Goal: Task Accomplishment & Management: Manage account settings

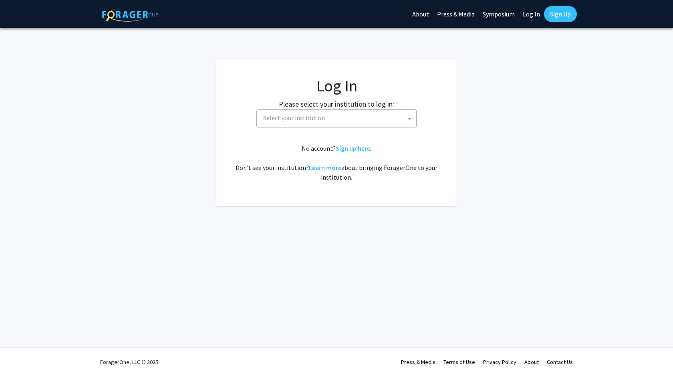
click at [338, 112] on span "Select your institution" at bounding box center [338, 118] width 156 height 16
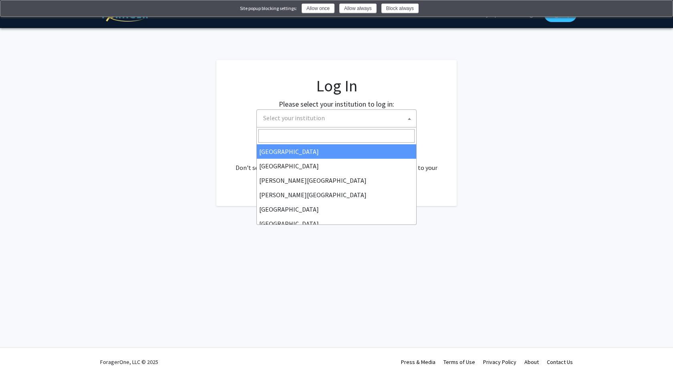
select select "34"
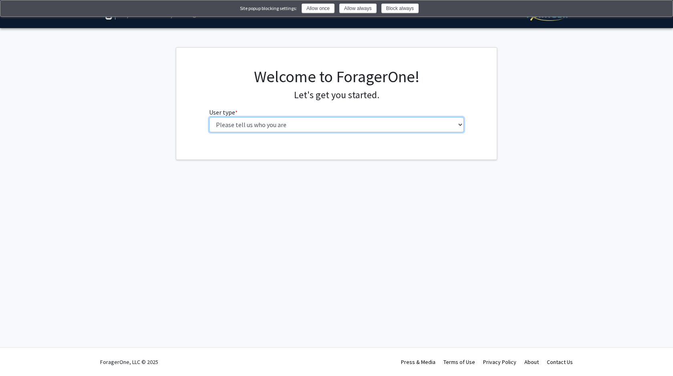
click at [341, 127] on select "Please tell us who you are Undergraduate Student Master's Student Doctoral Cand…" at bounding box center [336, 124] width 255 height 15
select select "1: undergrad"
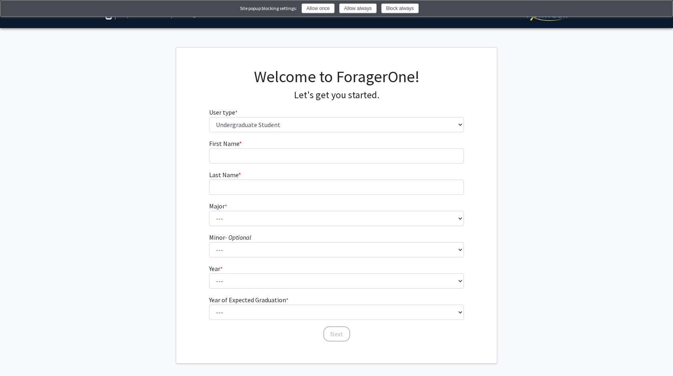
click at [274, 164] on form "First Name * required Last Name * required Major * required --- Accounting Amer…" at bounding box center [336, 237] width 255 height 196
click at [270, 159] on input "First Name * required" at bounding box center [336, 155] width 255 height 15
type input "[DEMOGRAPHIC_DATA]"
type input "[PERSON_NAME]"
click at [229, 227] on form "First Name * required [PERSON_NAME] Last Name * required [PERSON_NAME] Major * …" at bounding box center [336, 237] width 255 height 196
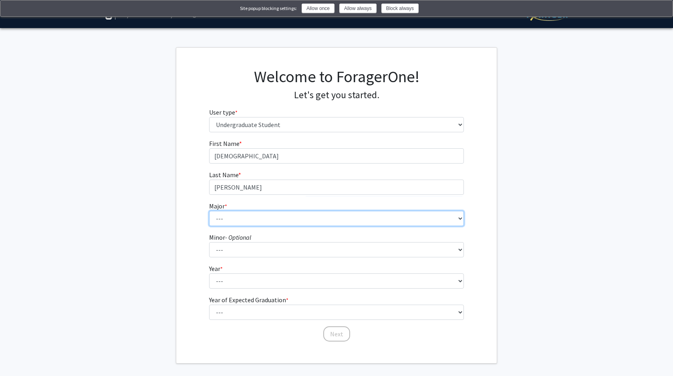
click at [240, 225] on select "--- Accounting American Studies Anthropology Apparel Design & Product Developme…" at bounding box center [336, 218] width 255 height 15
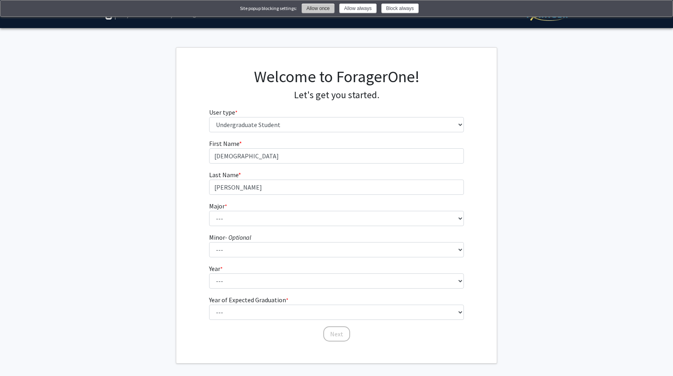
click at [318, 11] on button "Allow once" at bounding box center [318, 9] width 33 height 10
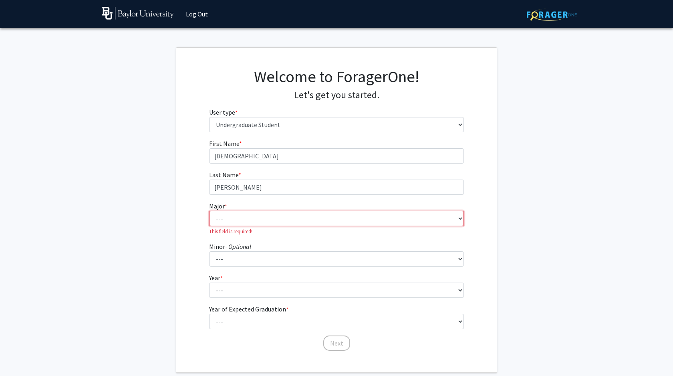
click at [256, 213] on select "--- Accounting American Studies Anthropology Apparel Design & Product Developme…" at bounding box center [336, 218] width 255 height 15
select select "95: 2760"
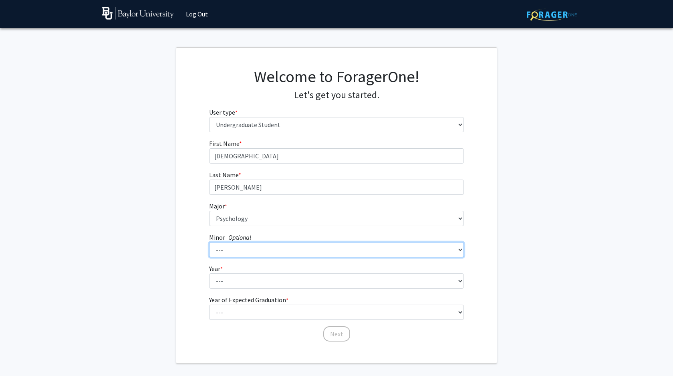
click at [241, 248] on select "--- Advertising American Sign Language American Studies Anthropology Apparel Me…" at bounding box center [336, 249] width 255 height 15
select select "13: 2076"
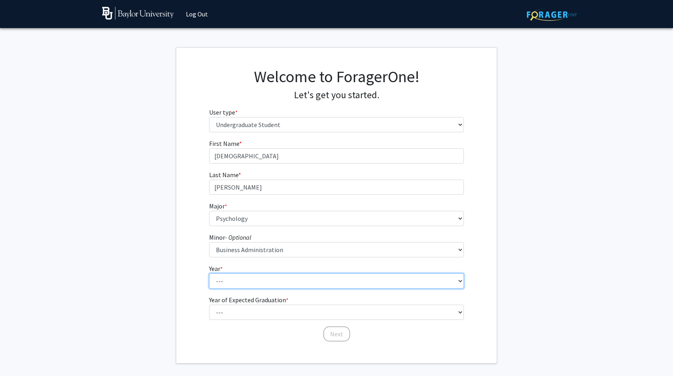
click at [223, 281] on select "--- First-year Sophomore Junior Senior Postbaccalaureate Certificate" at bounding box center [336, 280] width 255 height 15
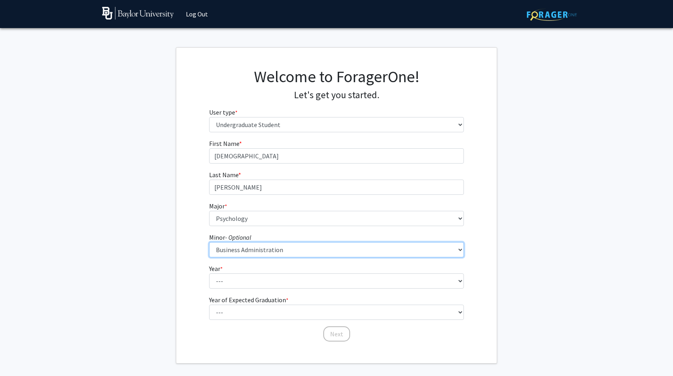
click at [319, 249] on select "--- Advertising American Sign Language American Studies Anthropology Apparel Me…" at bounding box center [336, 249] width 255 height 15
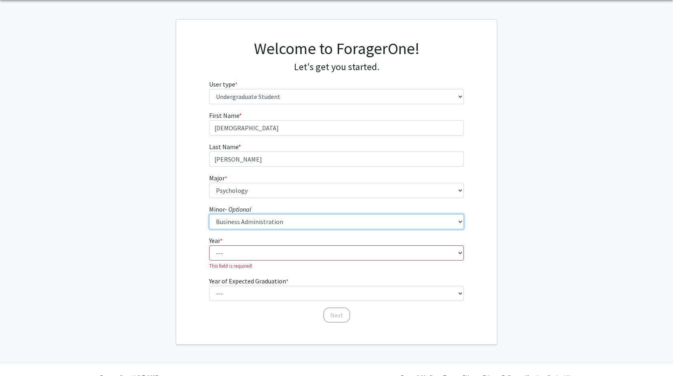
scroll to position [36, 0]
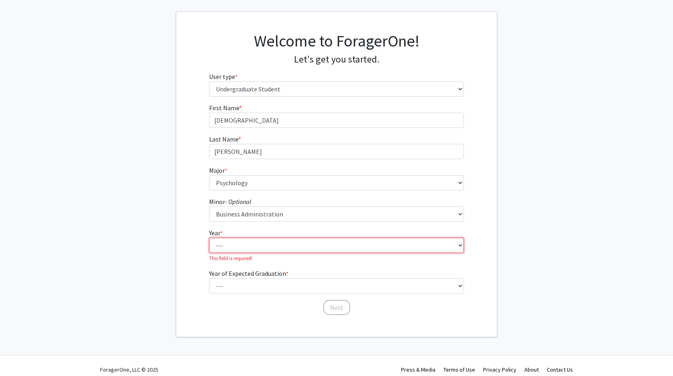
click at [246, 246] on select "--- First-year Sophomore Junior Senior Postbaccalaureate Certificate" at bounding box center [336, 245] width 255 height 15
select select "3: junior"
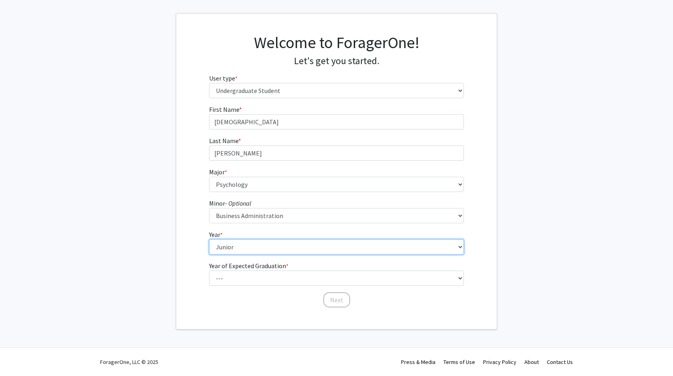
scroll to position [34, 0]
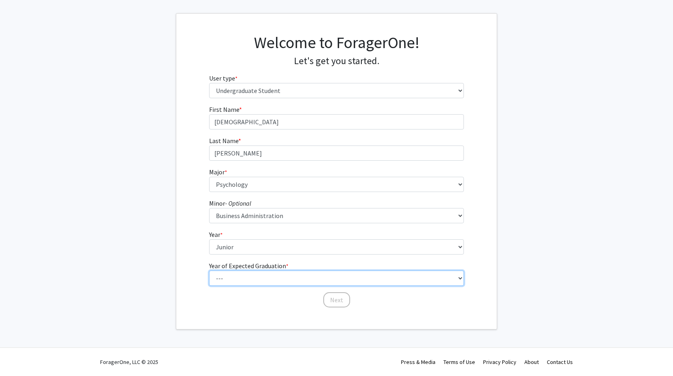
click at [259, 275] on select "--- 2025 2026 2027 2028 2029 2030 2031 2032 2033 2034" at bounding box center [336, 277] width 255 height 15
select select "4: 2028"
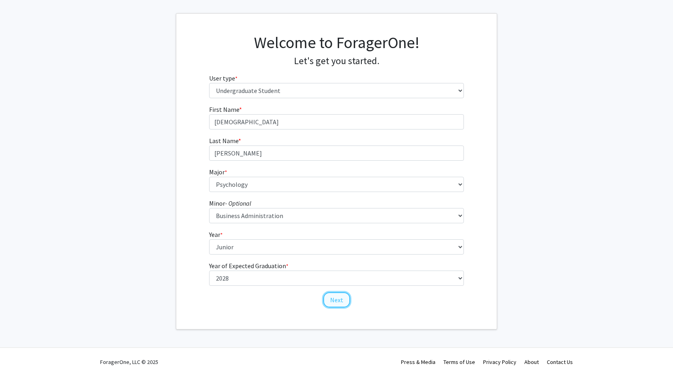
click at [340, 300] on button "Next" at bounding box center [336, 299] width 27 height 15
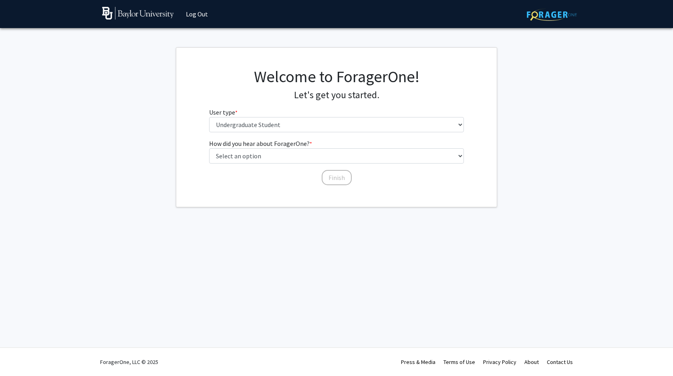
scroll to position [0, 0]
click at [293, 159] on select "Select an option Peer/student recommendation Faculty/staff recommendation Unive…" at bounding box center [336, 155] width 255 height 15
select select "3: university_website"
click at [326, 178] on button "Finish" at bounding box center [337, 177] width 30 height 15
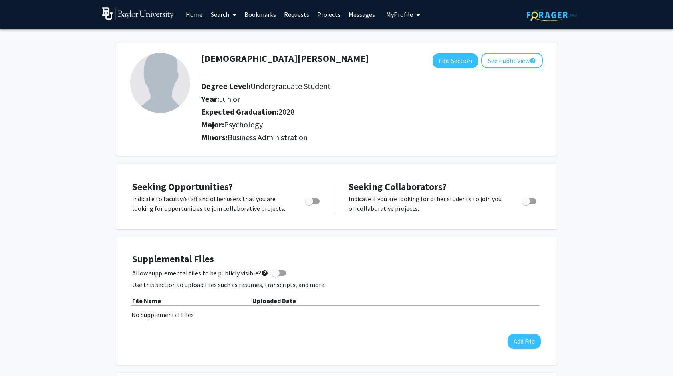
click at [316, 202] on span "Toggle" at bounding box center [312, 201] width 14 height 6
click at [309, 204] on input "Are you actively seeking opportunities?" at bounding box center [309, 204] width 0 height 0
checkbox input "true"
click at [527, 203] on span "Toggle" at bounding box center [526, 201] width 8 height 8
click at [526, 204] on input "Would you like to receive other student requests to work with you?" at bounding box center [526, 204] width 0 height 0
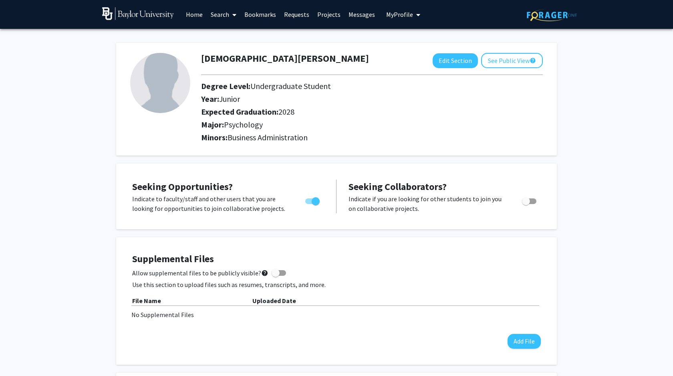
checkbox input "true"
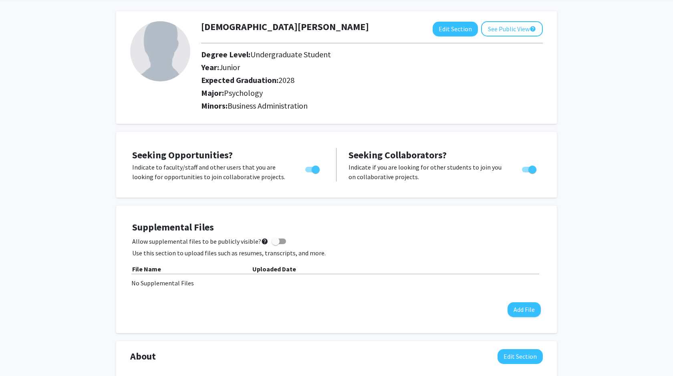
scroll to position [32, 0]
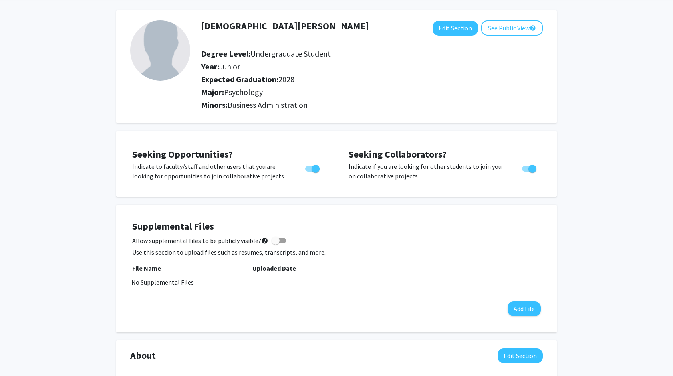
click at [274, 240] on span at bounding box center [276, 240] width 8 height 8
click at [275, 243] on input "Allow supplemental files to be publicly visible? help" at bounding box center [275, 243] width 0 height 0
checkbox input "true"
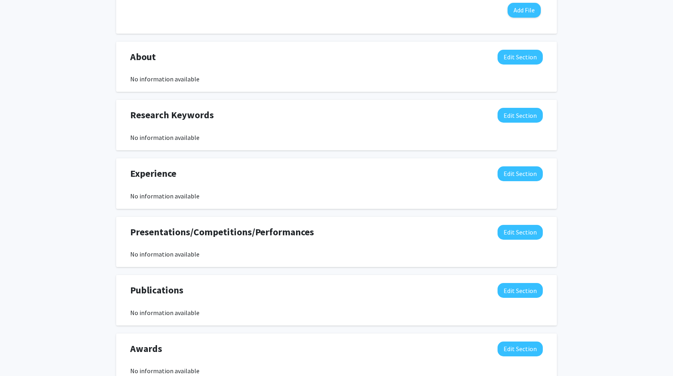
scroll to position [329, 0]
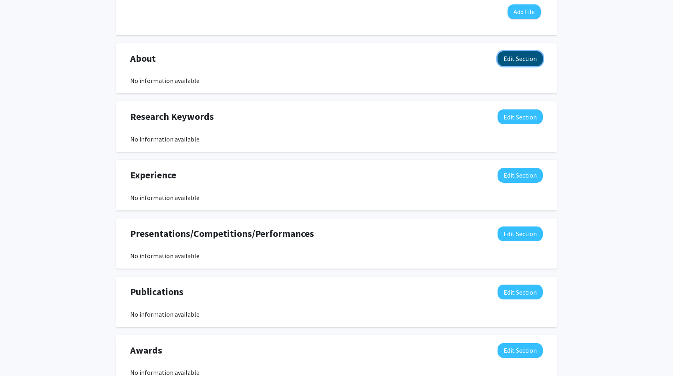
click at [523, 58] on button "Edit Section" at bounding box center [520, 58] width 45 height 15
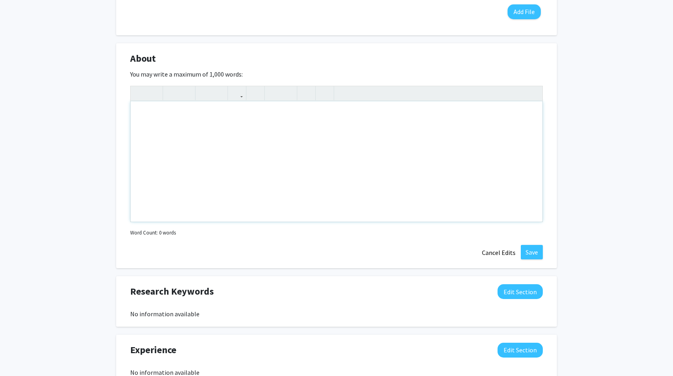
click at [246, 125] on div "Note to users with screen readers: Please deactivate our accessibility plugin f…" at bounding box center [337, 161] width 412 height 120
type textarea "H"
click at [391, 117] on div "My name is [DEMOGRAPHIC_DATA][PERSON_NAME] and I have a passion for learning ab…" at bounding box center [337, 161] width 412 height 120
click at [452, 113] on div "My name is [DEMOGRAPHIC_DATA][PERSON_NAME] and I have a passion for learning ab…" at bounding box center [337, 161] width 412 height 120
click at [426, 113] on div "My name is [DEMOGRAPHIC_DATA][PERSON_NAME] and I have a passion for learning ab…" at bounding box center [337, 161] width 412 height 120
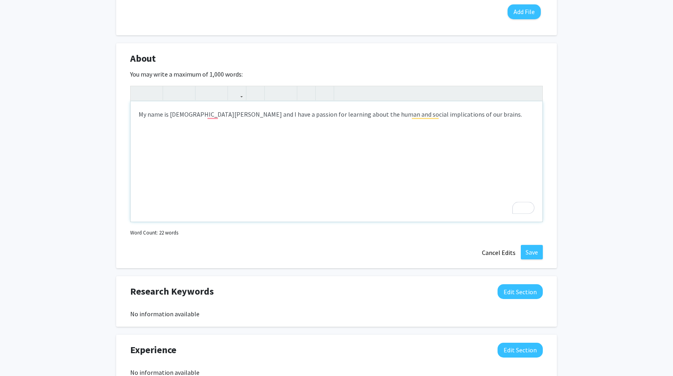
click at [450, 115] on div "My name is [DEMOGRAPHIC_DATA][PERSON_NAME] and I have a passion for learning ab…" at bounding box center [337, 161] width 412 height 120
click at [426, 118] on div "My name is [DEMOGRAPHIC_DATA][PERSON_NAME] and I have a passion for learning ab…" at bounding box center [337, 161] width 412 height 120
click at [428, 116] on div "My name is [DEMOGRAPHIC_DATA][PERSON_NAME] and I have a passion for learning ab…" at bounding box center [337, 161] width 412 height 120
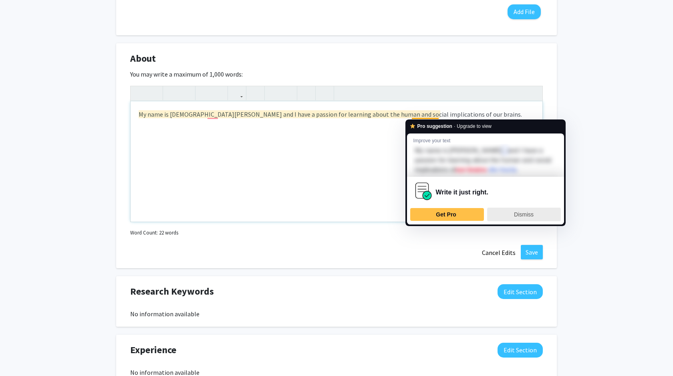
click at [525, 215] on span "Dismiss" at bounding box center [524, 214] width 20 height 6
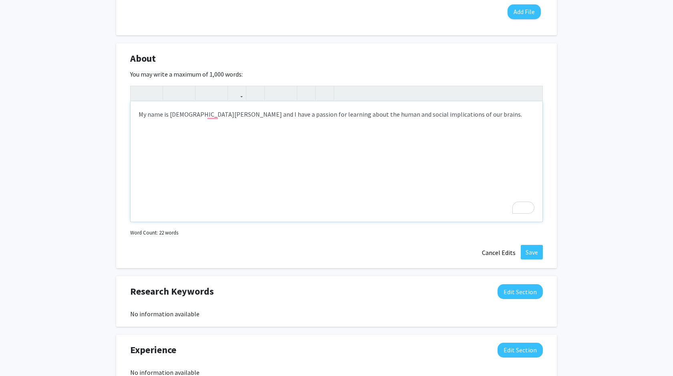
click at [448, 118] on div "My name is [DEMOGRAPHIC_DATA][PERSON_NAME] and I have a passion for learning ab…" at bounding box center [337, 161] width 412 height 120
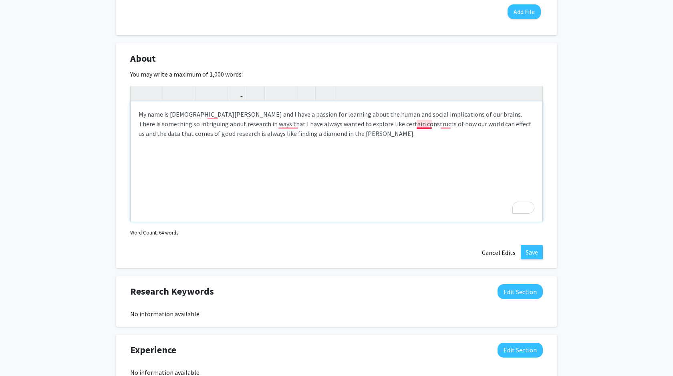
click at [423, 123] on div "My name is [DEMOGRAPHIC_DATA][PERSON_NAME] and I have a passion for learning ab…" at bounding box center [337, 161] width 412 height 120
click at [451, 119] on div "My name is [DEMOGRAPHIC_DATA][PERSON_NAME] and I have a passion for learning ab…" at bounding box center [337, 161] width 412 height 120
click at [449, 121] on div "My name is [DEMOGRAPHIC_DATA][PERSON_NAME] and I have a passion for learning ab…" at bounding box center [337, 161] width 412 height 120
click at [324, 146] on div "My name is [DEMOGRAPHIC_DATA][PERSON_NAME] and I have a passion for learning ab…" at bounding box center [337, 161] width 412 height 120
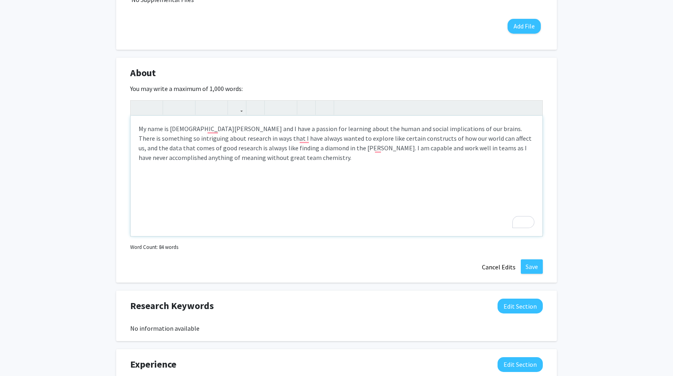
scroll to position [323, 0]
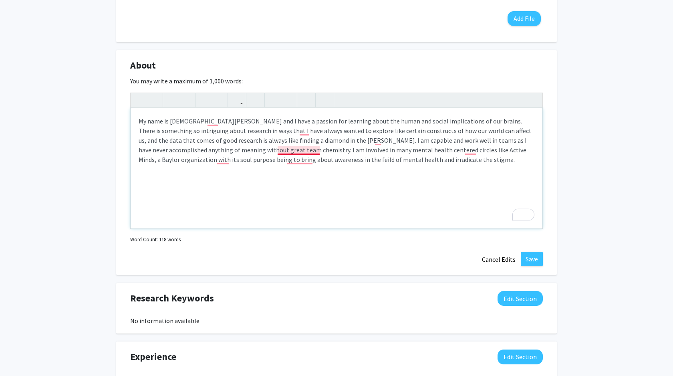
click at [304, 148] on div "My name is [DEMOGRAPHIC_DATA][PERSON_NAME] and I have a passion for learning ab…" at bounding box center [337, 168] width 412 height 120
click at [340, 150] on div "My name is [DEMOGRAPHIC_DATA][PERSON_NAME] and I have a passion for learning ab…" at bounding box center [337, 168] width 412 height 120
click at [233, 161] on div "My name is [DEMOGRAPHIC_DATA][PERSON_NAME] and I have a passion for learning ab…" at bounding box center [337, 168] width 412 height 120
click at [225, 161] on div "My name is [DEMOGRAPHIC_DATA][PERSON_NAME] and I have a passion for learning ab…" at bounding box center [337, 168] width 412 height 120
click at [305, 159] on div "My name is [DEMOGRAPHIC_DATA][PERSON_NAME] and I have a passion for learning ab…" at bounding box center [337, 168] width 412 height 120
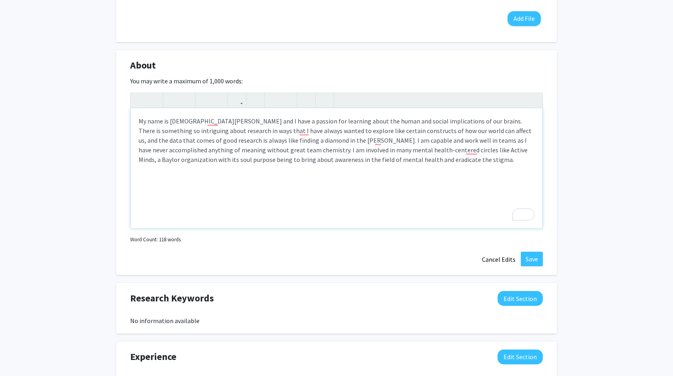
click at [359, 163] on div "My name is [DEMOGRAPHIC_DATA][PERSON_NAME] and I have a passion for learning ab…" at bounding box center [337, 168] width 412 height 120
click at [336, 162] on div "My name is [DEMOGRAPHIC_DATA][PERSON_NAME] and I have a passion for learning ab…" at bounding box center [337, 168] width 412 height 120
click at [440, 158] on div "My name is [DEMOGRAPHIC_DATA][PERSON_NAME] and I have a passion for learning ab…" at bounding box center [337, 168] width 412 height 120
click at [384, 171] on div "My name is [DEMOGRAPHIC_DATA][PERSON_NAME] and I have a passion for learning ab…" at bounding box center [337, 168] width 412 height 120
click at [422, 172] on div "My name is [DEMOGRAPHIC_DATA][PERSON_NAME] and I have a passion for learning ab…" at bounding box center [337, 168] width 412 height 120
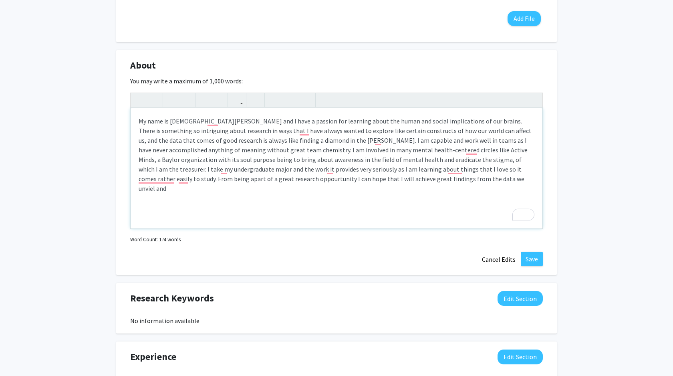
click at [168, 180] on div "My name is [DEMOGRAPHIC_DATA][PERSON_NAME] and I have a passion for learning ab…" at bounding box center [337, 168] width 412 height 120
click at [181, 179] on div "My name is [DEMOGRAPHIC_DATA][PERSON_NAME] and I have a passion for learning ab…" at bounding box center [337, 168] width 412 height 120
click at [363, 184] on div "My name is [DEMOGRAPHIC_DATA][PERSON_NAME] and I have a passion for learning ab…" at bounding box center [337, 168] width 412 height 120
click at [320, 183] on div "My name is [DEMOGRAPHIC_DATA][PERSON_NAME] and I have a passion for learning ab…" at bounding box center [337, 168] width 412 height 120
click at [335, 180] on div "My name is [DEMOGRAPHIC_DATA][PERSON_NAME] and I have a passion for learning ab…" at bounding box center [337, 168] width 412 height 120
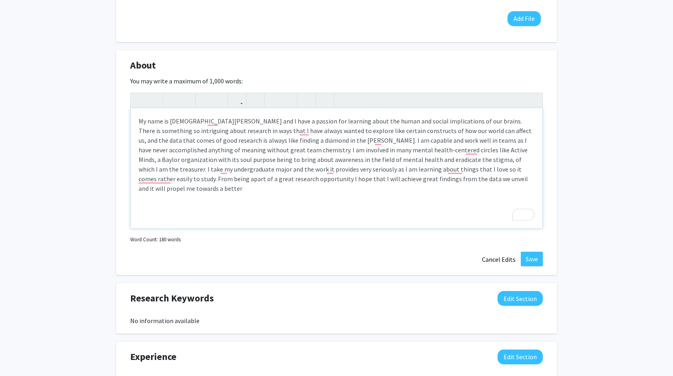
click at [447, 184] on div "My name is [DEMOGRAPHIC_DATA][PERSON_NAME] and I have a passion for learning ab…" at bounding box center [337, 168] width 412 height 120
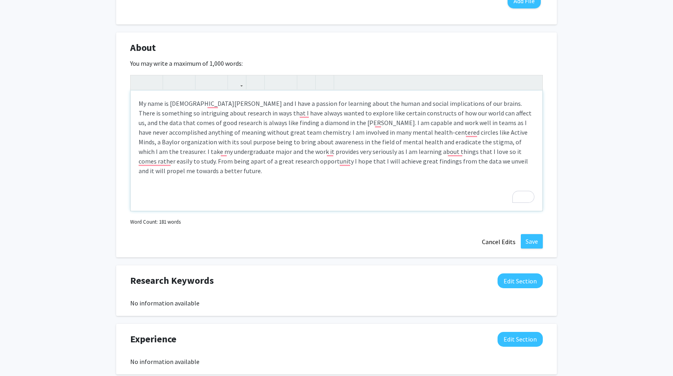
scroll to position [325, 0]
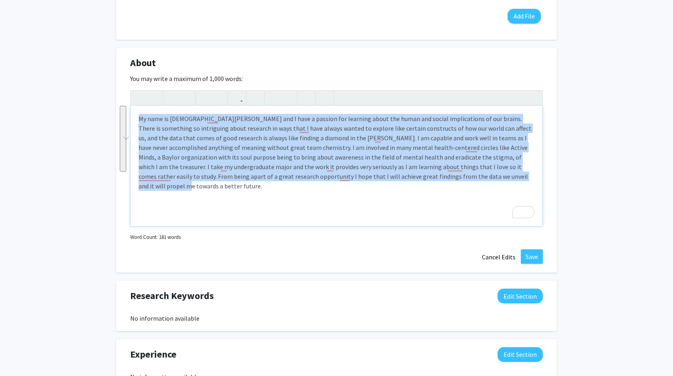
drag, startPoint x: 133, startPoint y: 117, endPoint x: 440, endPoint y: 188, distance: 314.9
click at [441, 188] on div "My name is [DEMOGRAPHIC_DATA][PERSON_NAME] and I have a passion for learning ab…" at bounding box center [337, 166] width 412 height 120
copy div "My name is [DEMOGRAPHIC_DATA][PERSON_NAME] and I have a passion for learning ab…"
click at [307, 204] on div "My name is [DEMOGRAPHIC_DATA][PERSON_NAME] and I have a passion for learning ab…" at bounding box center [337, 166] width 412 height 120
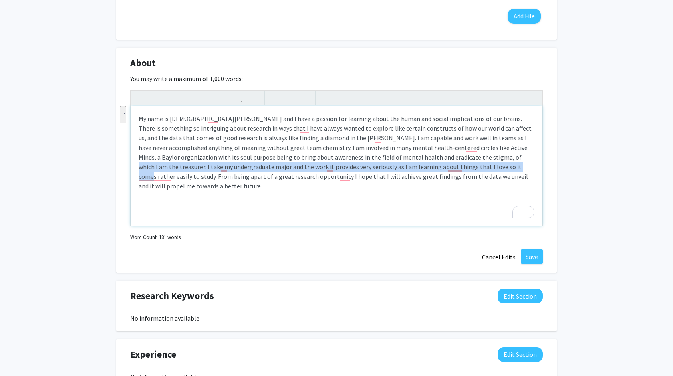
drag, startPoint x: 417, startPoint y: 167, endPoint x: 419, endPoint y: 157, distance: 10.2
click at [419, 157] on div "My name is [DEMOGRAPHIC_DATA][PERSON_NAME] and I have a passion for learning ab…" at bounding box center [337, 166] width 412 height 120
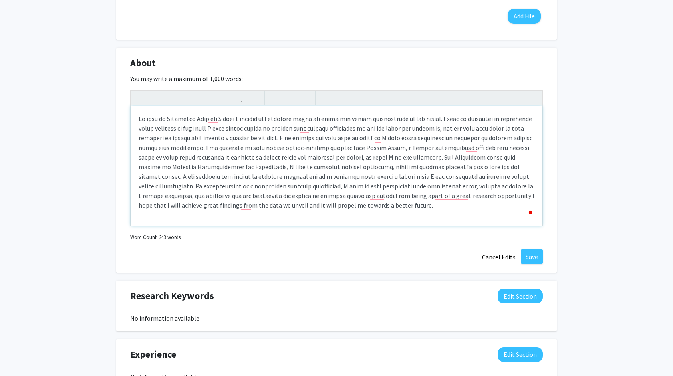
scroll to position [0, 0]
type textarea "<p>My name is [DEMOGRAPHIC_DATA][PERSON_NAME] and I have a passion for learning…"
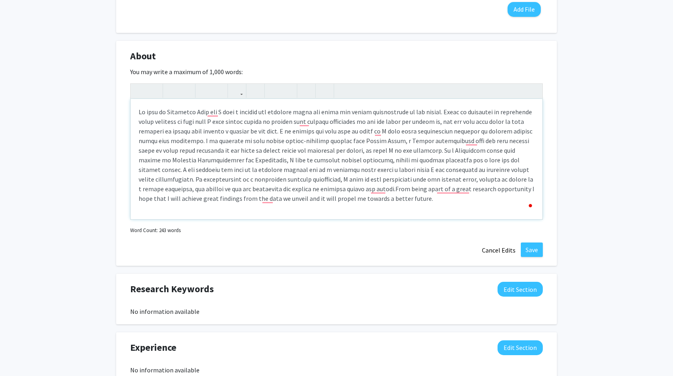
scroll to position [327, 0]
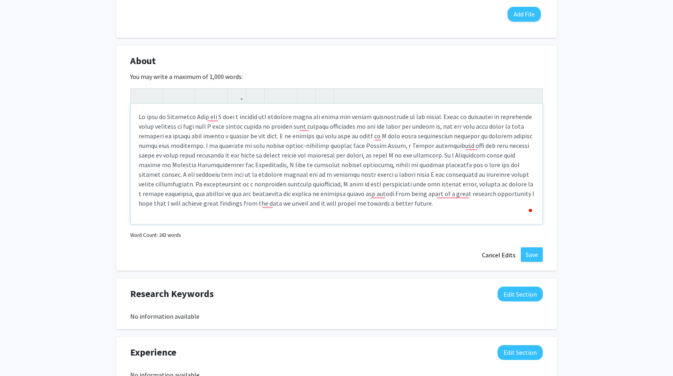
click at [444, 199] on p "From being apart of a great research opportunity I hope that I will achieve gre…" at bounding box center [337, 160] width 396 height 96
click at [446, 196] on span "From being apart of a great research opportunity I hope that I will achieve gre…" at bounding box center [337, 199] width 396 height 18
click at [275, 136] on p "From being apart of a great research opportunity, I hope that I will achieve gr…" at bounding box center [337, 160] width 396 height 96
click at [387, 206] on p "From being apart of a great research opportunity, I hope that I will achieve gr…" at bounding box center [337, 160] width 396 height 96
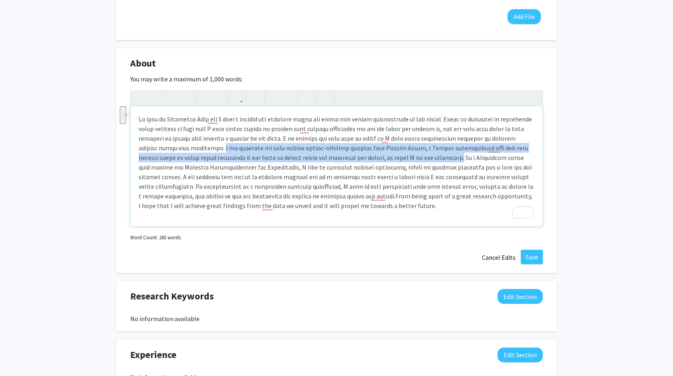
drag, startPoint x: 220, startPoint y: 147, endPoint x: 440, endPoint y: 153, distance: 220.9
click at [440, 153] on p "From being apart of a great research opportunity, I hope that I will achieve gr…" at bounding box center [337, 162] width 396 height 96
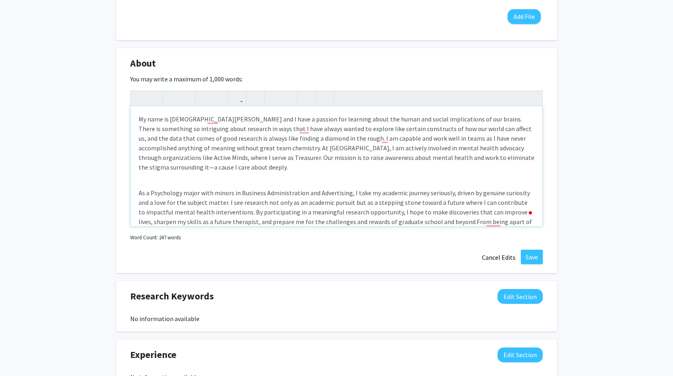
click at [141, 190] on p "As a Psychology major with minors in Business Administration and Advertising, I…" at bounding box center [337, 212] width 396 height 48
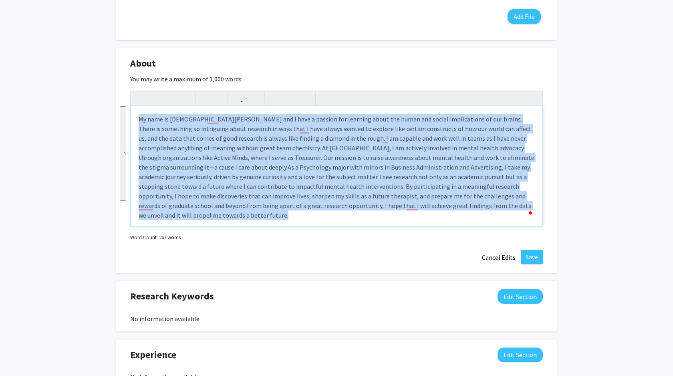
drag, startPoint x: 137, startPoint y: 119, endPoint x: 487, endPoint y: 234, distance: 369.1
click at [487, 234] on div "My name is Christian Jule and I have a passion for learning about the human and…" at bounding box center [336, 167] width 413 height 153
click at [176, 101] on button "button" at bounding box center [172, 98] width 14 height 14
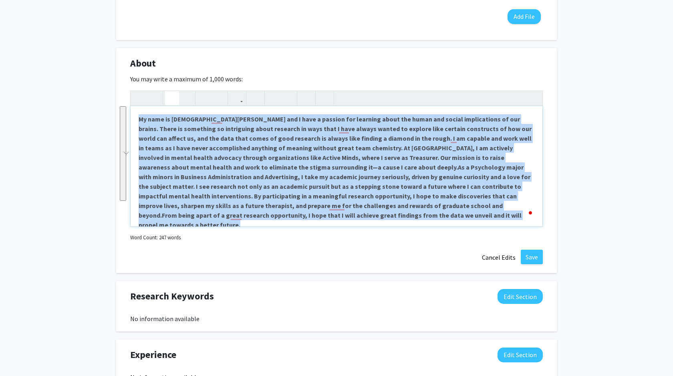
click at [176, 101] on button "button" at bounding box center [172, 98] width 14 height 14
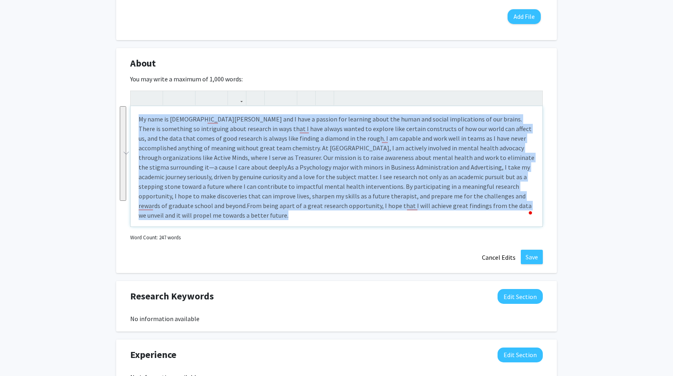
click at [283, 169] on span "As a Psychology major with minors in Business Administration and Advertising, I…" at bounding box center [334, 186] width 391 height 46
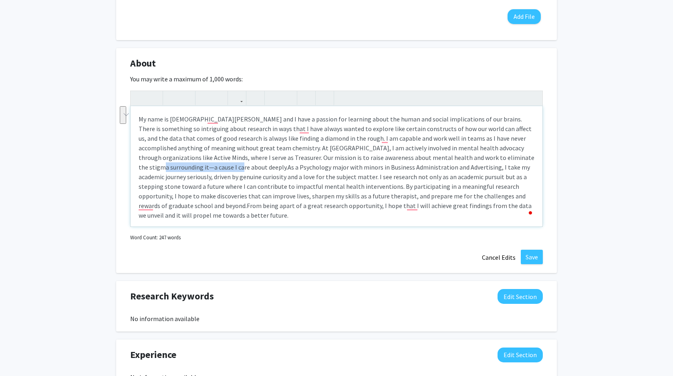
drag, startPoint x: 467, startPoint y: 159, endPoint x: 159, endPoint y: 169, distance: 308.7
click at [159, 169] on p "My name is Christian Jule and I have a passion for learning about the human and…" at bounding box center [337, 167] width 396 height 106
type textarea "<p>My name is Christian Jule and I have a passion for learning about the human …"
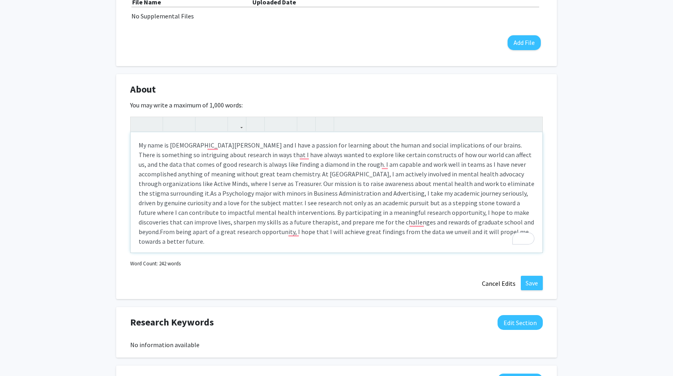
scroll to position [288, 0]
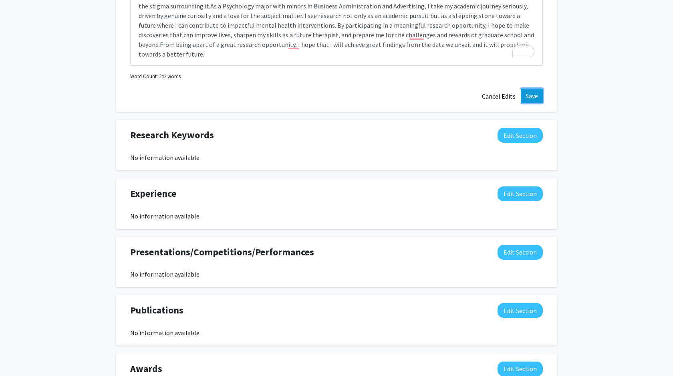
click at [529, 100] on button "Save" at bounding box center [532, 96] width 22 height 14
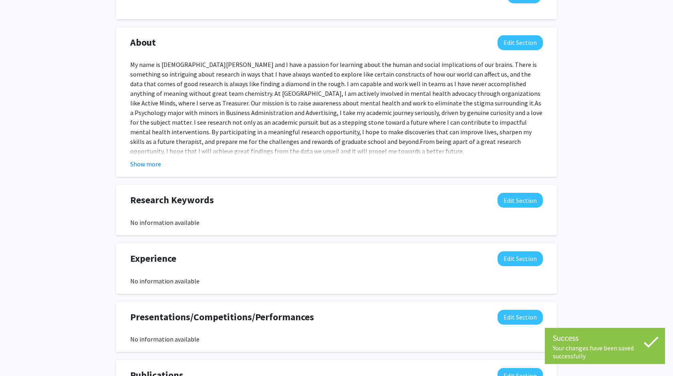
scroll to position [343, 0]
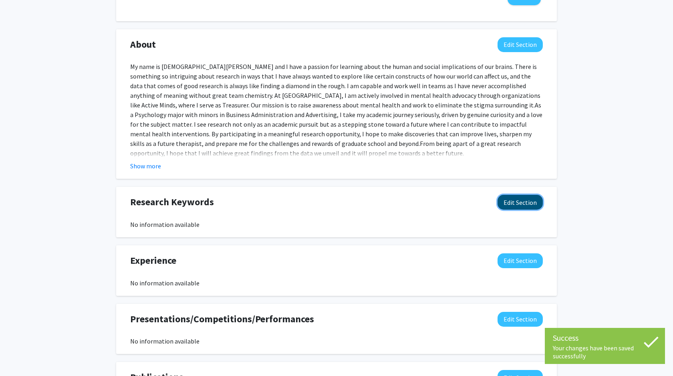
click at [522, 205] on button "Edit Section" at bounding box center [520, 202] width 45 height 15
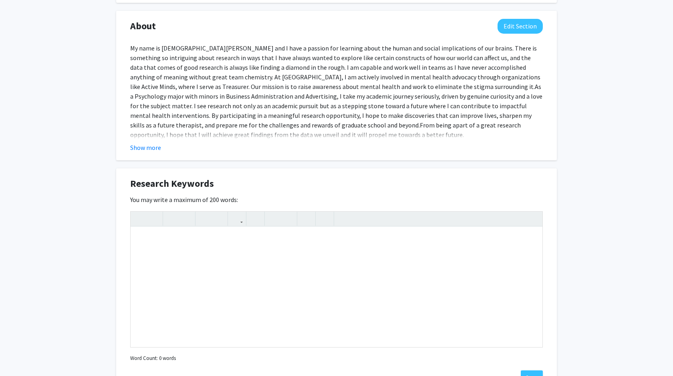
scroll to position [365, 0]
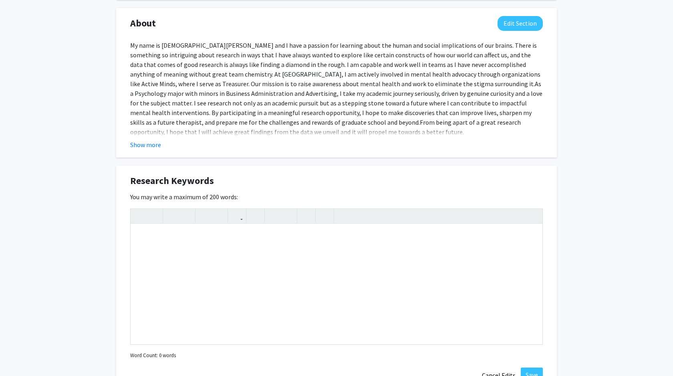
click at [52, 218] on div "Christian Jule Edit Section See Public View help Degree Level: Undergraduate St…" at bounding box center [336, 157] width 673 height 986
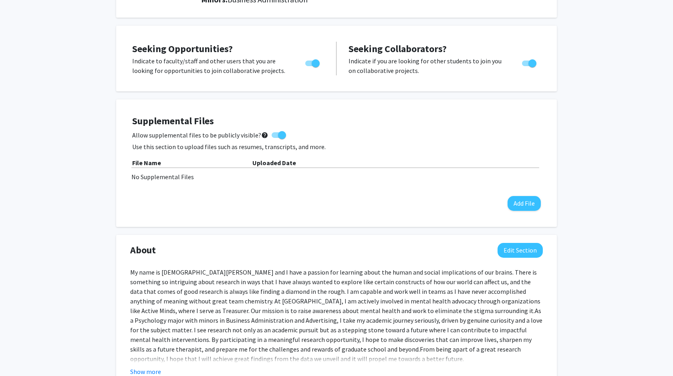
scroll to position [0, 0]
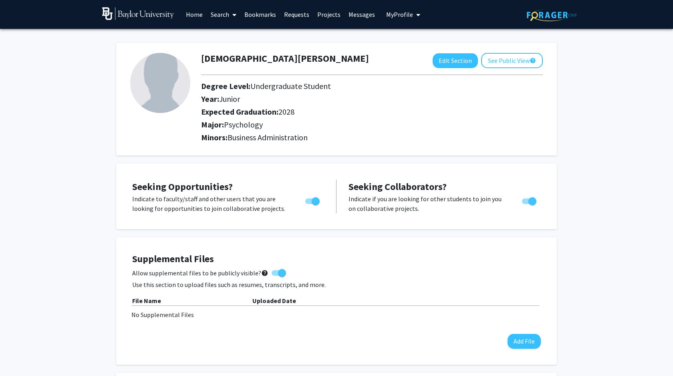
click at [223, 16] on link "Search" at bounding box center [224, 14] width 34 height 28
click at [184, 14] on link "Home" at bounding box center [194, 14] width 25 height 28
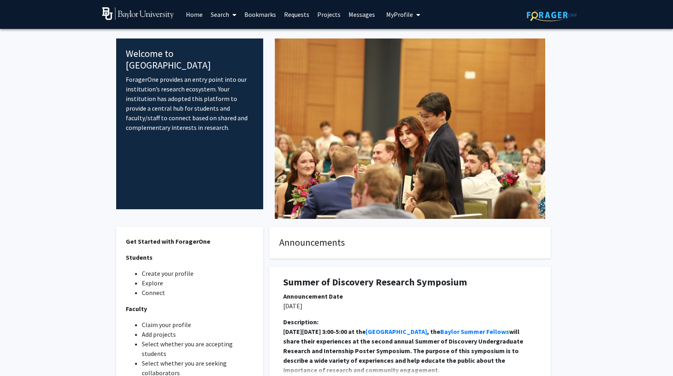
click at [348, 125] on div at bounding box center [410, 128] width 294 height 180
click at [104, 145] on fg-internal-home-page "Welcome to ForagerOne ForagerOne provides an entry point into our institution’s…" at bounding box center [336, 238] width 673 height 419
click at [322, 15] on link "Projects" at bounding box center [328, 14] width 31 height 28
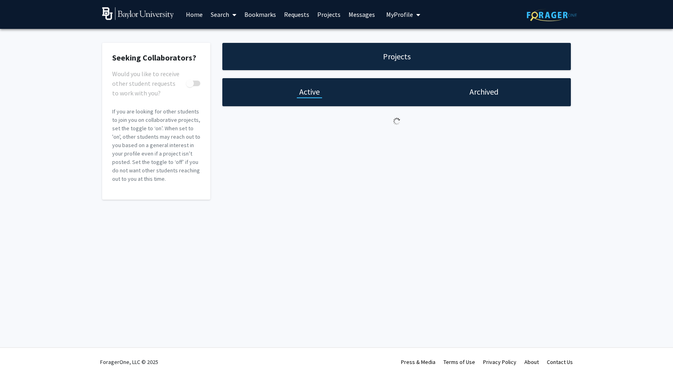
checkbox input "true"
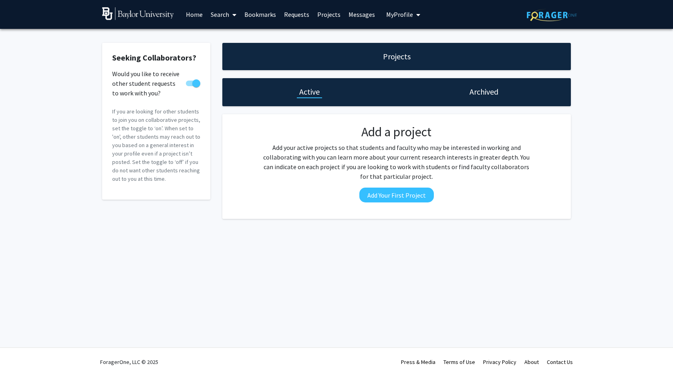
click at [184, 13] on link "Home" at bounding box center [194, 14] width 25 height 28
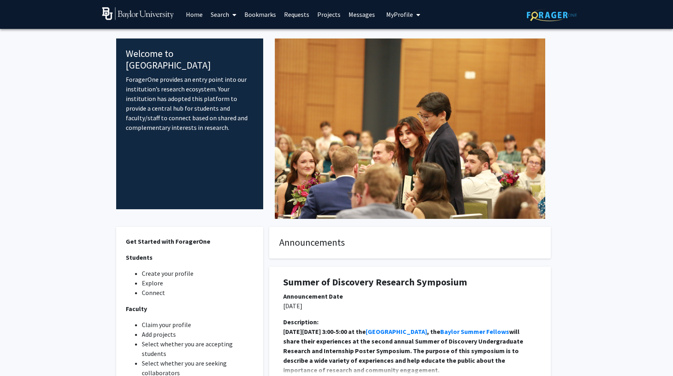
click at [217, 17] on link "Search" at bounding box center [224, 14] width 34 height 28
click at [246, 14] on link "Bookmarks" at bounding box center [260, 14] width 40 height 28
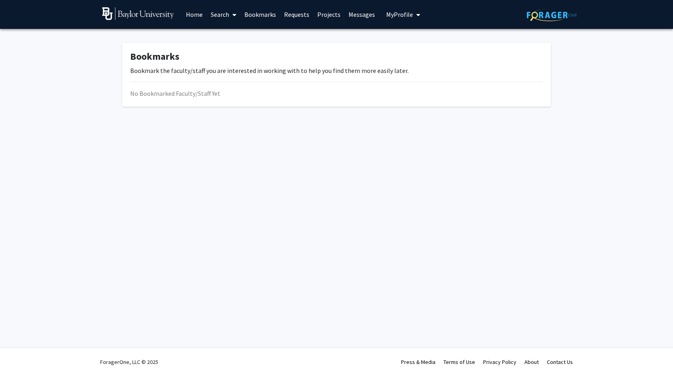
click at [281, 10] on link "Requests" at bounding box center [296, 14] width 33 height 28
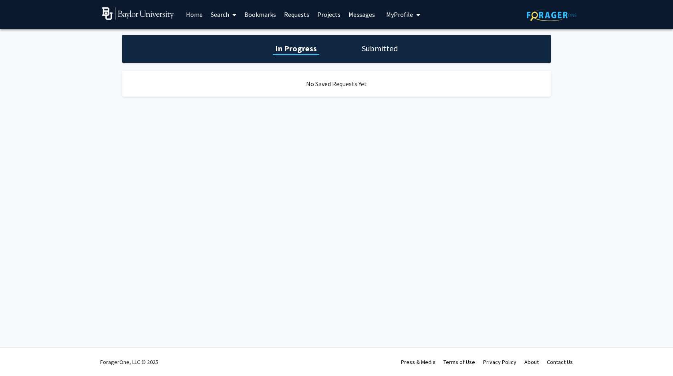
click at [188, 12] on link "Home" at bounding box center [194, 14] width 25 height 28
